Goal: Complete application form

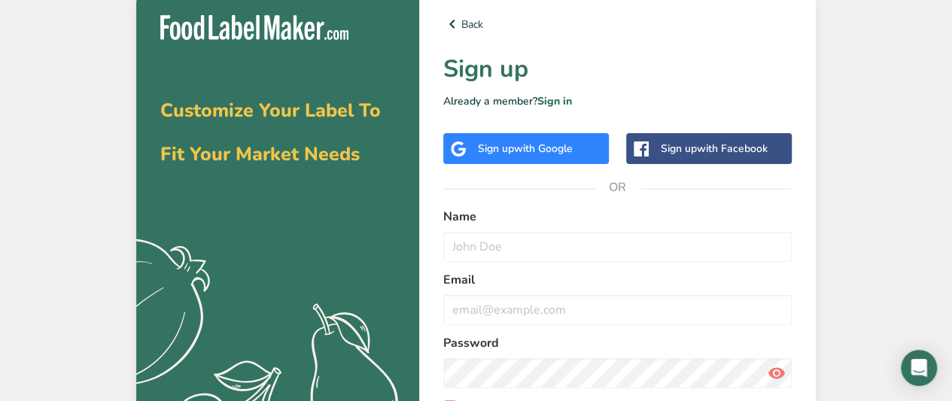
click at [551, 144] on span "with Google" at bounding box center [543, 148] width 59 height 14
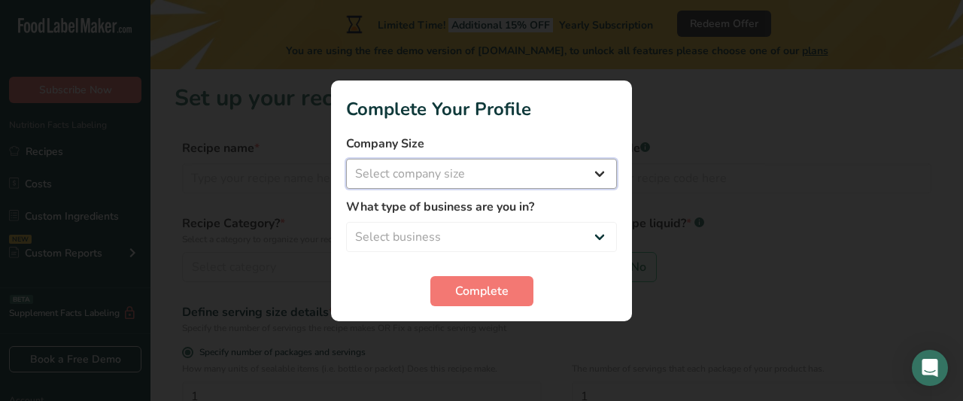
click at [503, 184] on select "Select company size Fewer than 10 Employees 10 to 50 Employees 51 to 500 Employ…" at bounding box center [481, 174] width 271 height 30
select select "2"
click at [346, 159] on select "Select company size Fewer than 10 Employees 10 to 50 Employees 51 to 500 Employ…" at bounding box center [481, 174] width 271 height 30
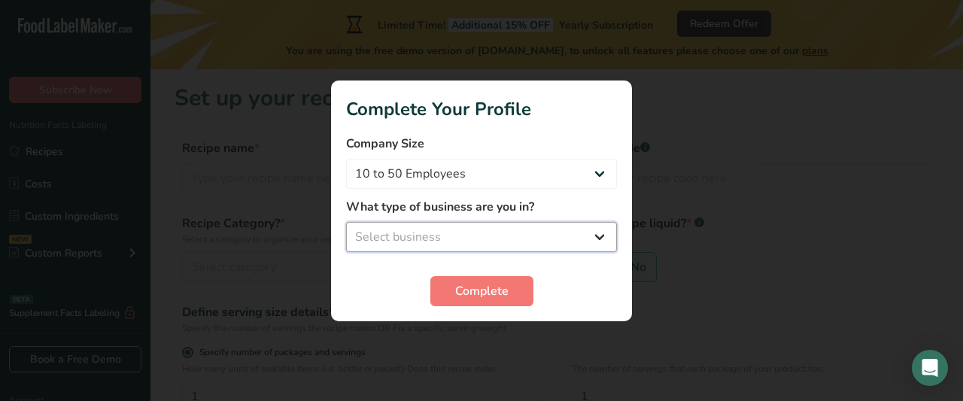
click at [497, 242] on select "Select business Packaged Food Manufacturer Restaurant & Cafe Bakery Meal Plans …" at bounding box center [481, 237] width 271 height 30
select select "1"
click at [346, 222] on select "Select business Packaged Food Manufacturer Restaurant & Cafe Bakery Meal Plans …" at bounding box center [481, 237] width 271 height 30
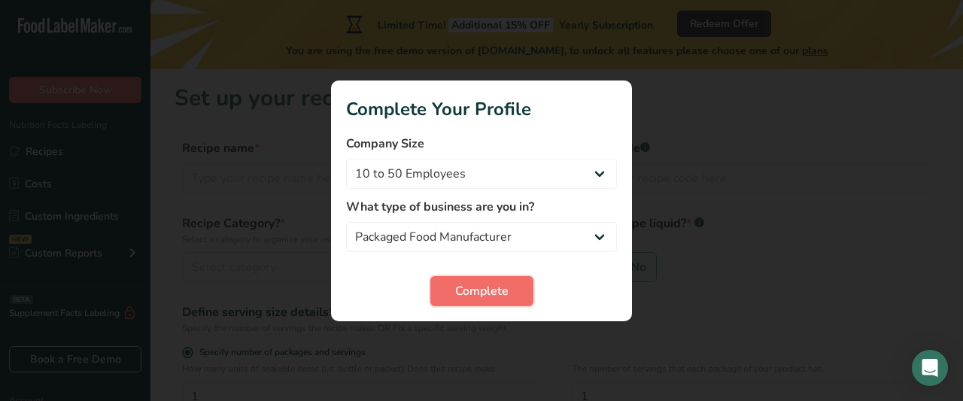
click at [491, 282] on span "Complete" at bounding box center [481, 291] width 53 height 18
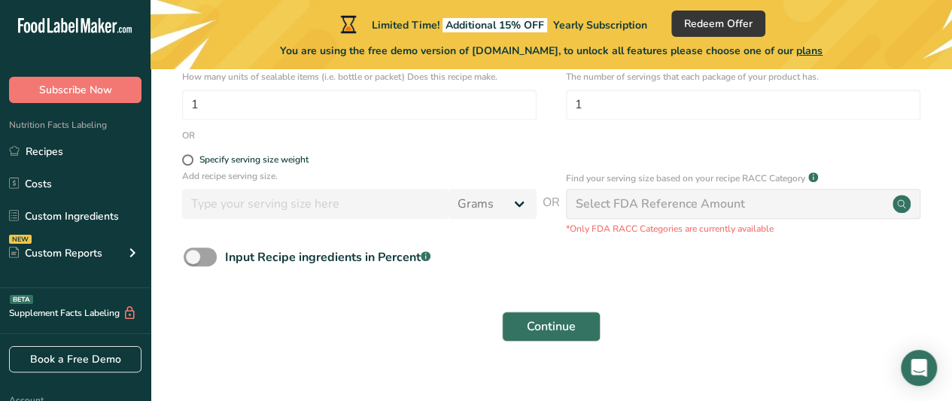
scroll to position [313, 0]
